Goal: Transaction & Acquisition: Download file/media

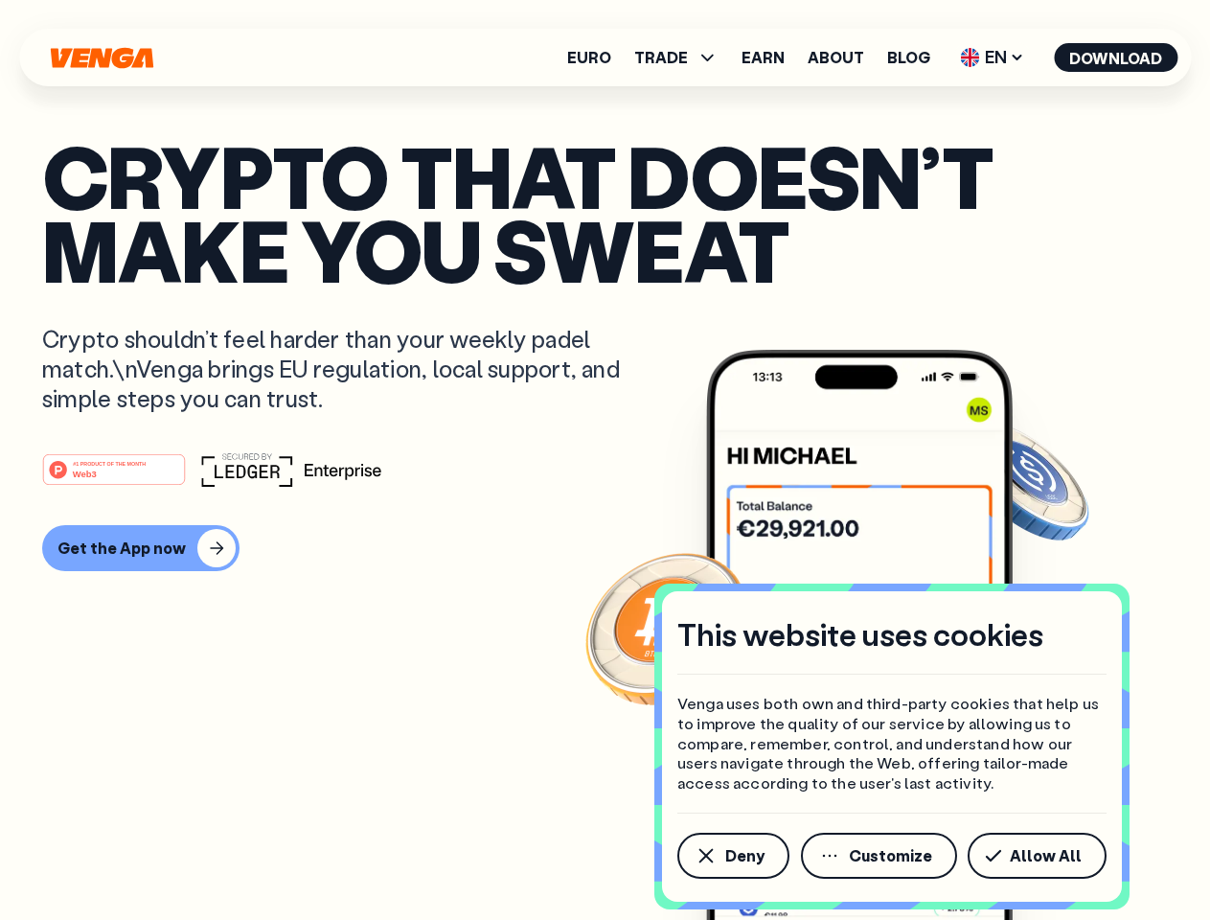
click at [605, 460] on div "#1 PRODUCT OF THE MONTH Web3" at bounding box center [605, 469] width 1126 height 34
click at [732, 856] on span "Deny" at bounding box center [744, 855] width 39 height 15
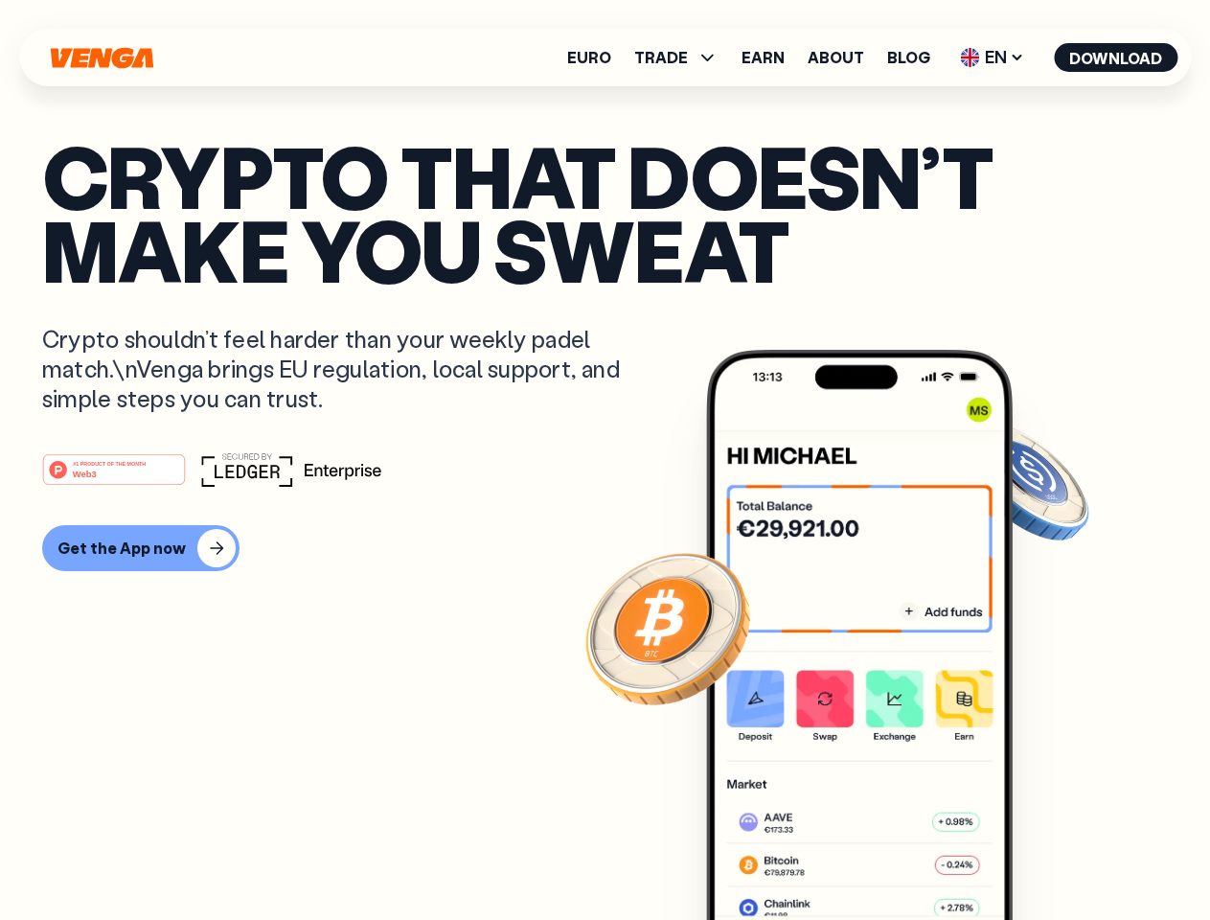
click at [881, 856] on img at bounding box center [859, 671] width 307 height 642
click at [1041, 856] on article "Crypto that doesn’t make you sweat Crypto shouldn’t feel harder than your weekl…" at bounding box center [605, 498] width 1126 height 719
click at [682, 57] on span "TRADE" at bounding box center [661, 57] width 54 height 15
click at [993, 57] on span "EN" at bounding box center [992, 57] width 78 height 31
click at [1116, 57] on button "Download" at bounding box center [1116, 57] width 124 height 29
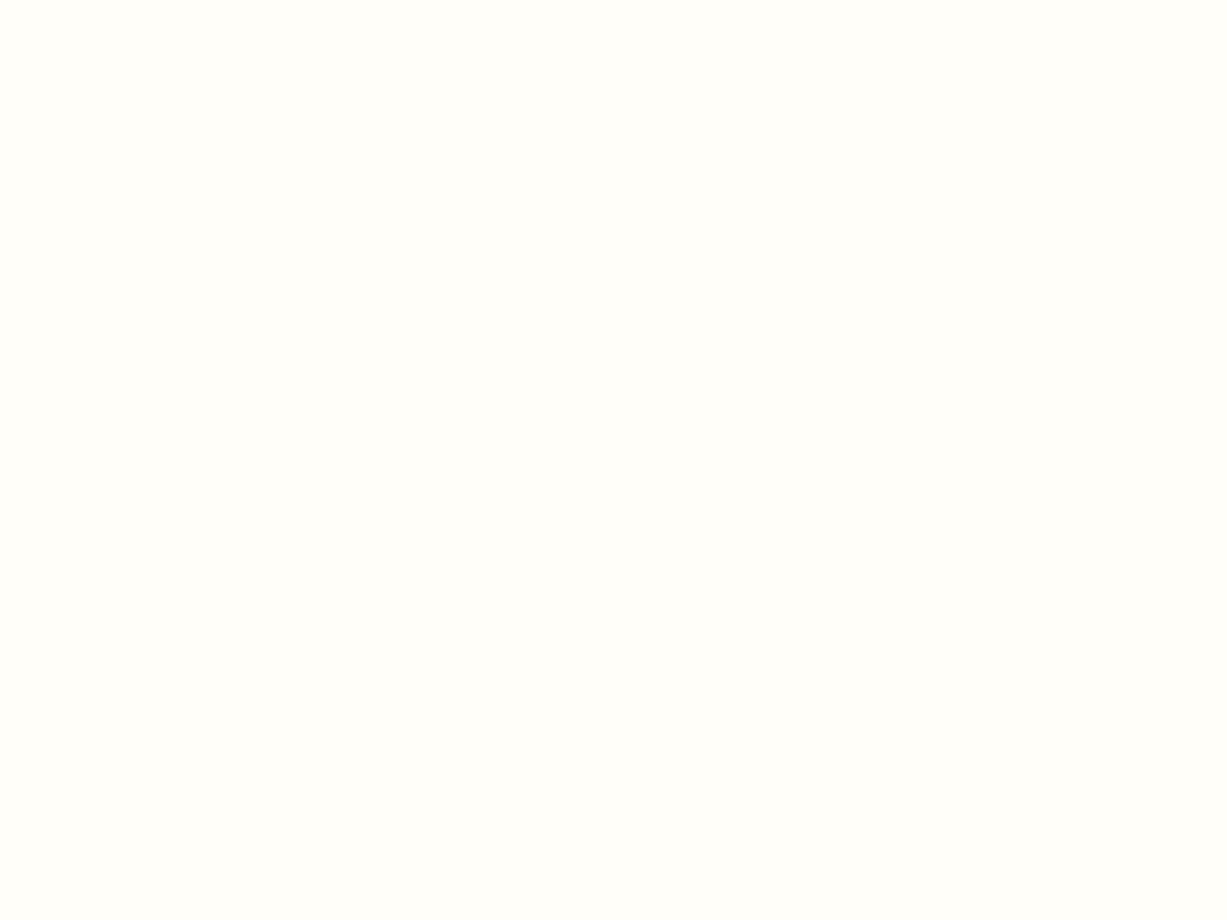
click at [138, 0] on html "This website uses cookies Venga uses both own and third-party cookies that help…" at bounding box center [613, 0] width 1227 height 0
click at [117, 0] on html "This website uses cookies Venga uses both own and third-party cookies that help…" at bounding box center [613, 0] width 1227 height 0
